Goal: Go to known website: Access a specific website the user already knows

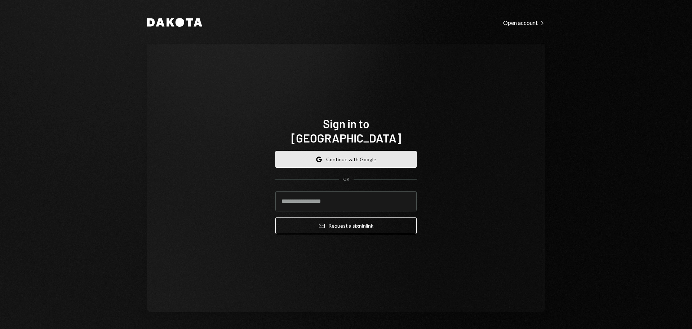
click at [365, 151] on button "Google Continue with Google" at bounding box center [345, 159] width 141 height 17
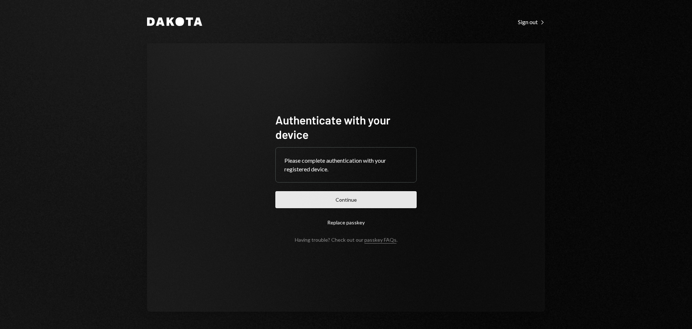
click at [349, 200] on button "Continue" at bounding box center [345, 199] width 141 height 17
click at [372, 195] on button "Continue" at bounding box center [345, 199] width 141 height 17
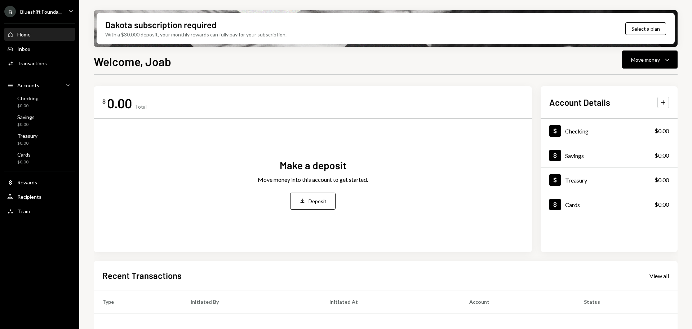
click at [58, 17] on div "B Blueshift Founda..." at bounding box center [32, 12] width 57 height 12
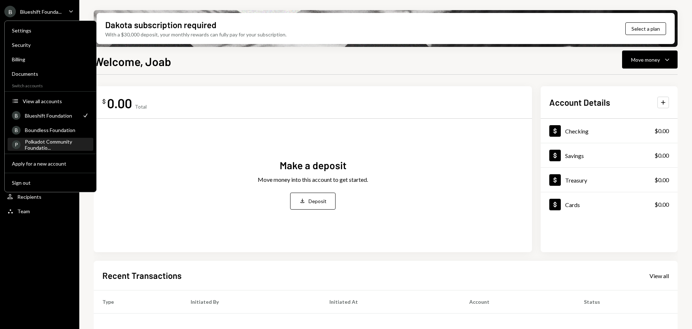
click at [46, 144] on div "Polkadot Community Foundatio..." at bounding box center [57, 144] width 64 height 12
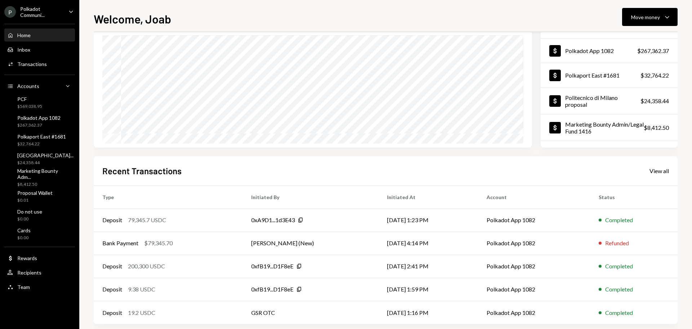
scroll to position [71, 0]
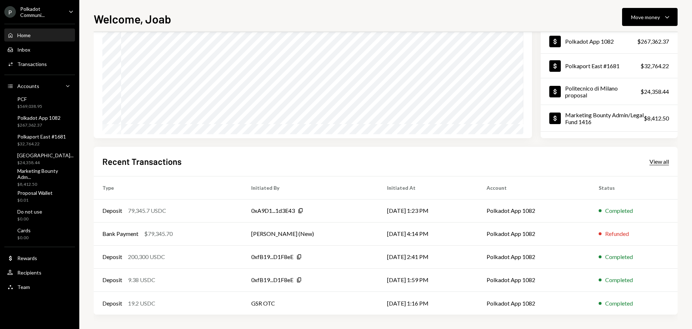
click at [659, 163] on div "View all" at bounding box center [659, 161] width 19 height 7
